Goal: Manage account settings

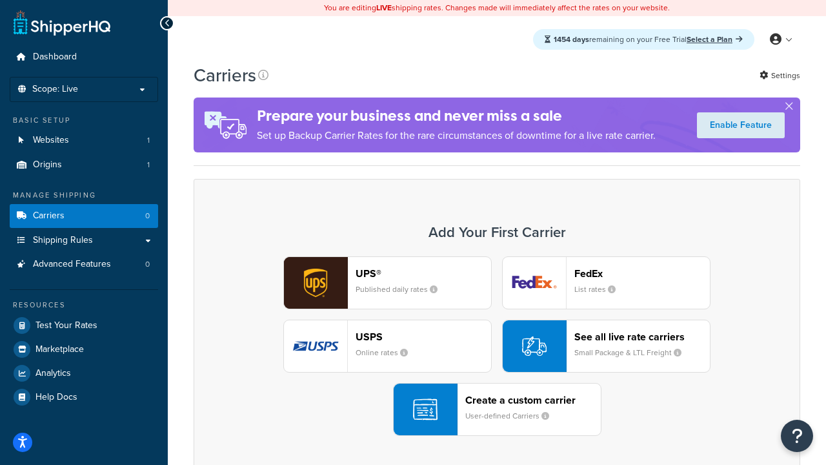
click at [497, 346] on div "UPS® Published daily rates FedEx List rates USPS Online rates See all live rate…" at bounding box center [497, 345] width 580 height 179
click at [642, 273] on header "FedEx" at bounding box center [642, 273] width 136 height 12
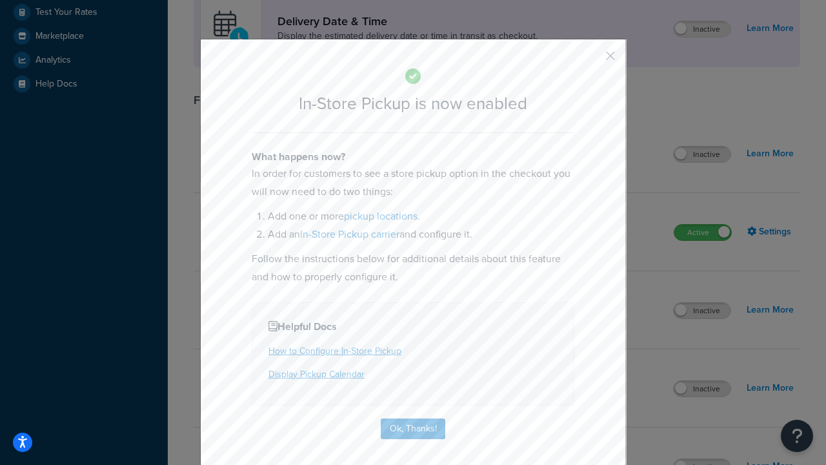
click at [591, 60] on button "button" at bounding box center [591, 60] width 3 height 3
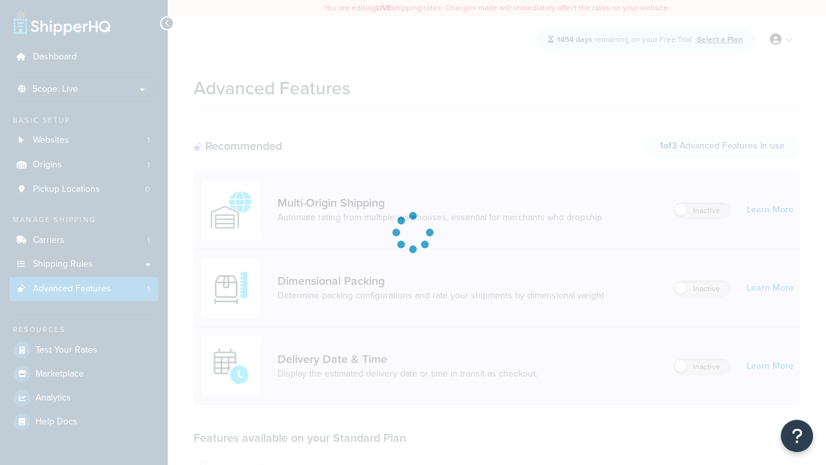
scroll to position [338, 0]
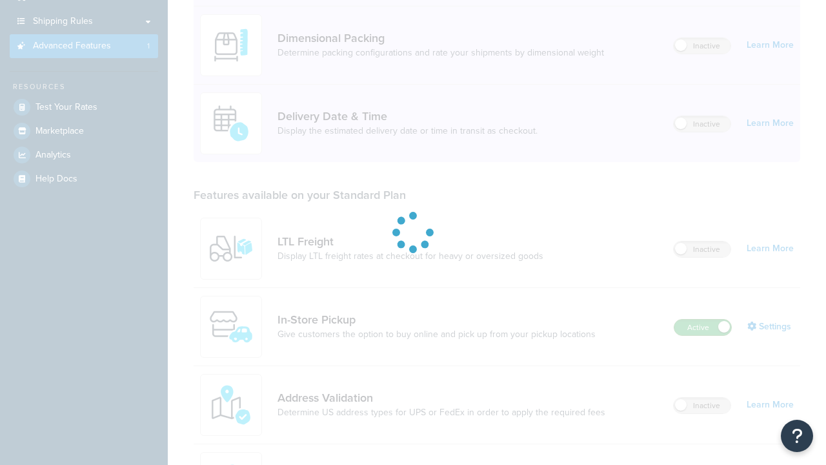
click at [703, 319] on label "Active" at bounding box center [702, 326] width 57 height 15
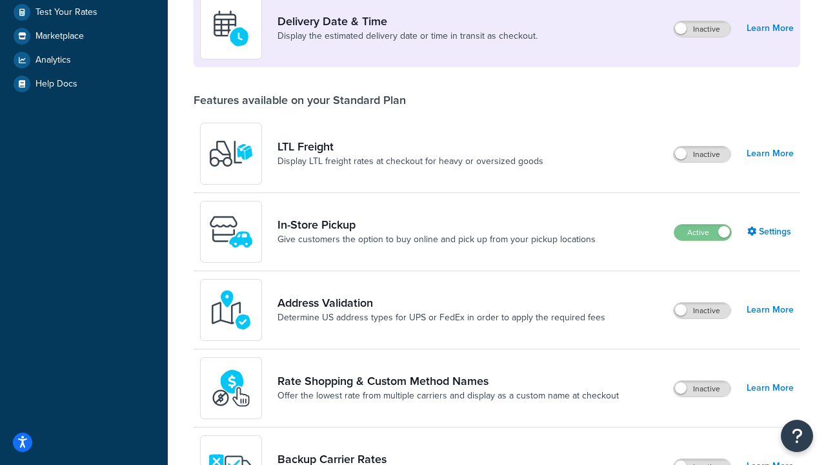
scroll to position [313, 0]
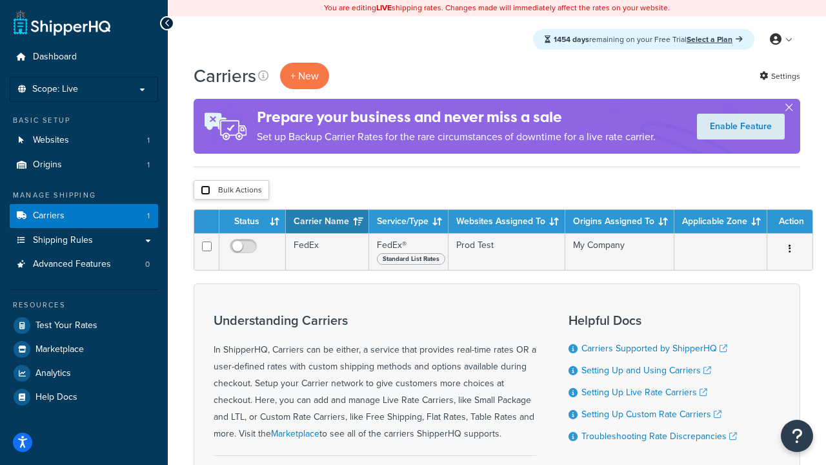
click at [205, 190] on input "checkbox" at bounding box center [206, 190] width 10 height 10
checkbox input "true"
click at [0, 0] on button "Delete" at bounding box center [0, 0] width 0 height 0
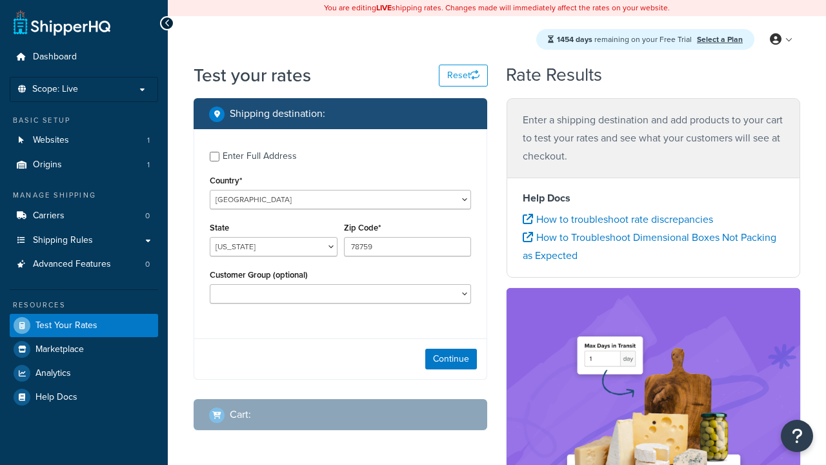
select select "[GEOGRAPHIC_DATA]"
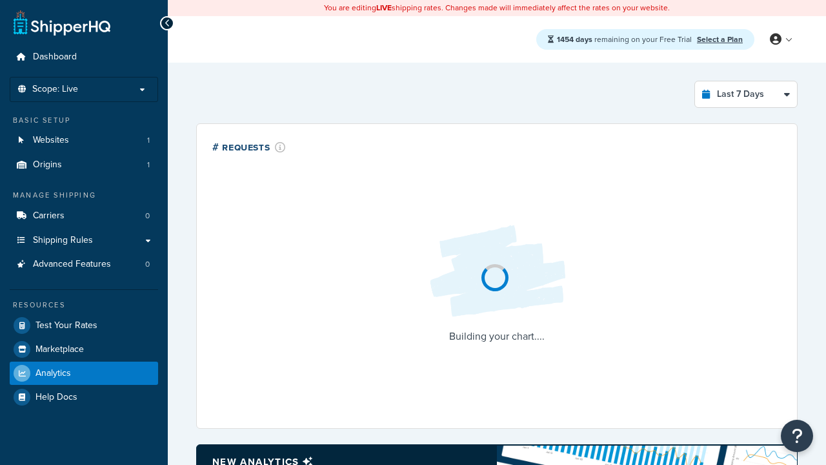
select select "last_7_days"
click at [167, 23] on icon at bounding box center [168, 23] width 6 height 9
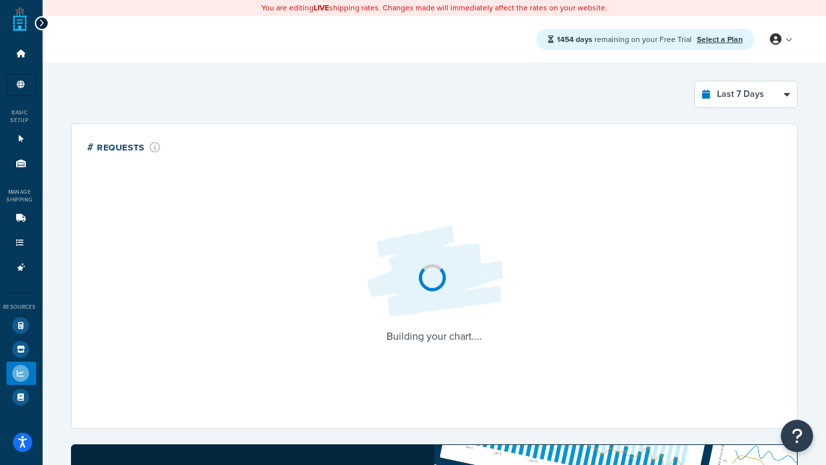
click at [41, 23] on icon at bounding box center [42, 23] width 6 height 9
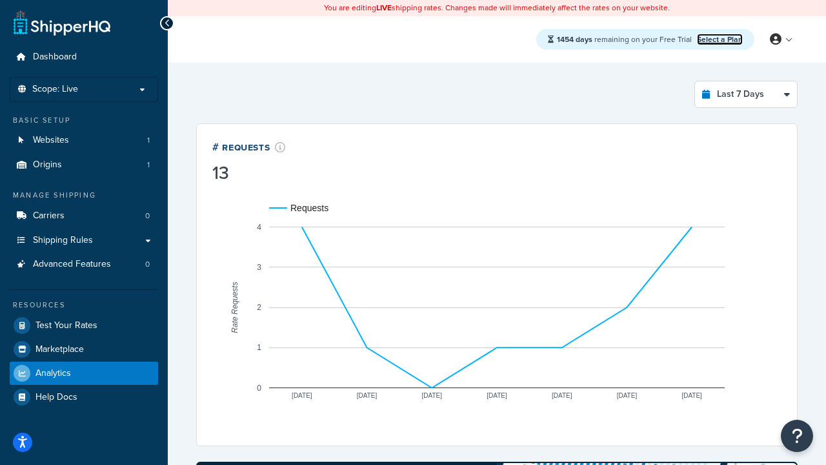
click at [720, 39] on link "Select a Plan" at bounding box center [720, 40] width 46 height 12
